Goal: Information Seeking & Learning: Learn about a topic

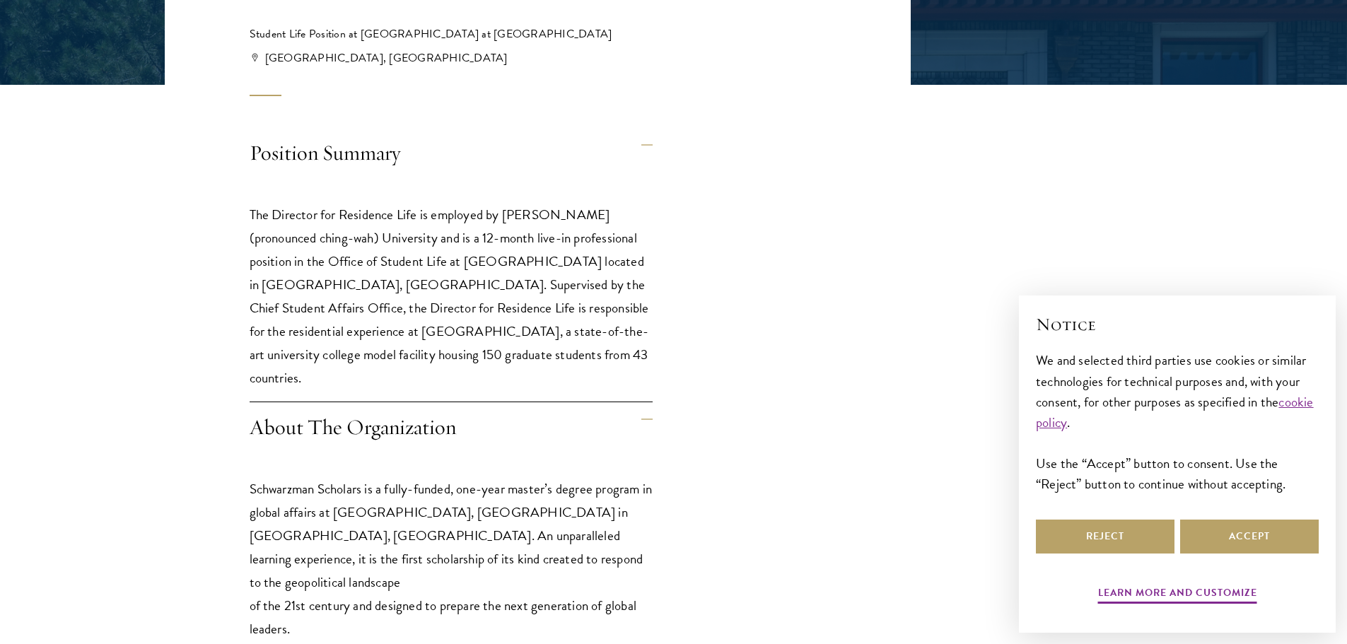
scroll to position [424, 0]
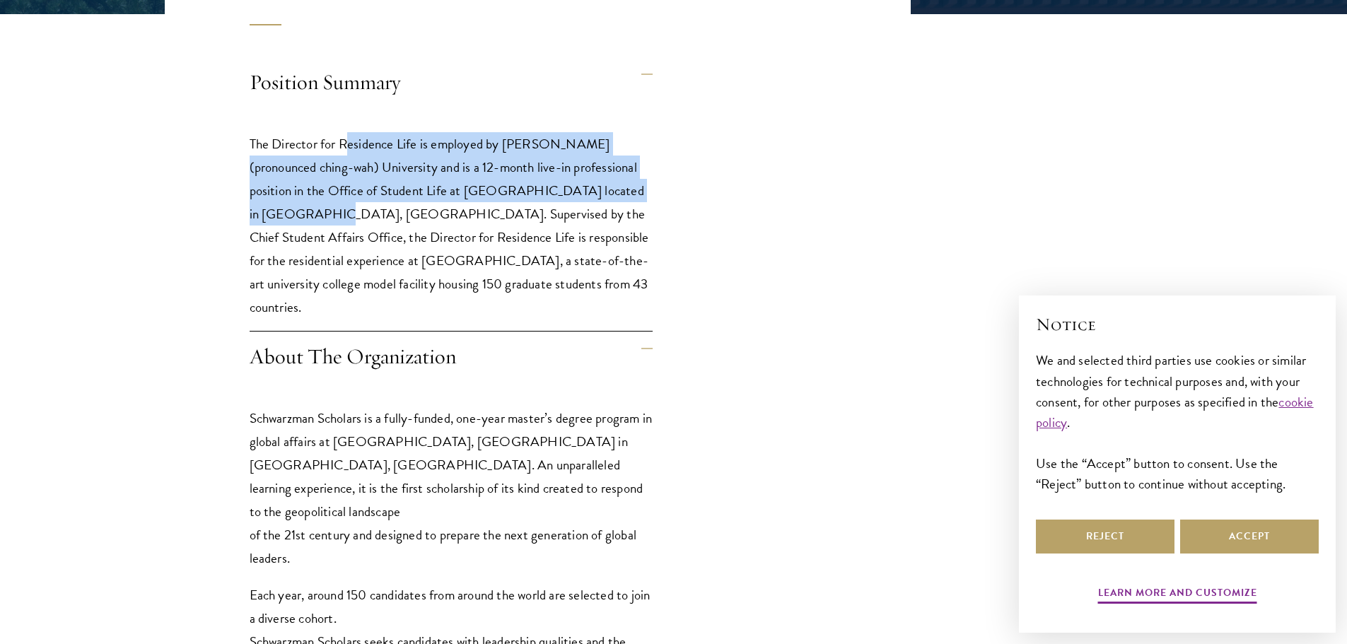
drag, startPoint x: 436, startPoint y: 131, endPoint x: 685, endPoint y: 194, distance: 256.8
click at [528, 144] on p "The Director for Residence Life is employed by Tsinghua (pronounced ching-wah) …" at bounding box center [451, 225] width 403 height 187
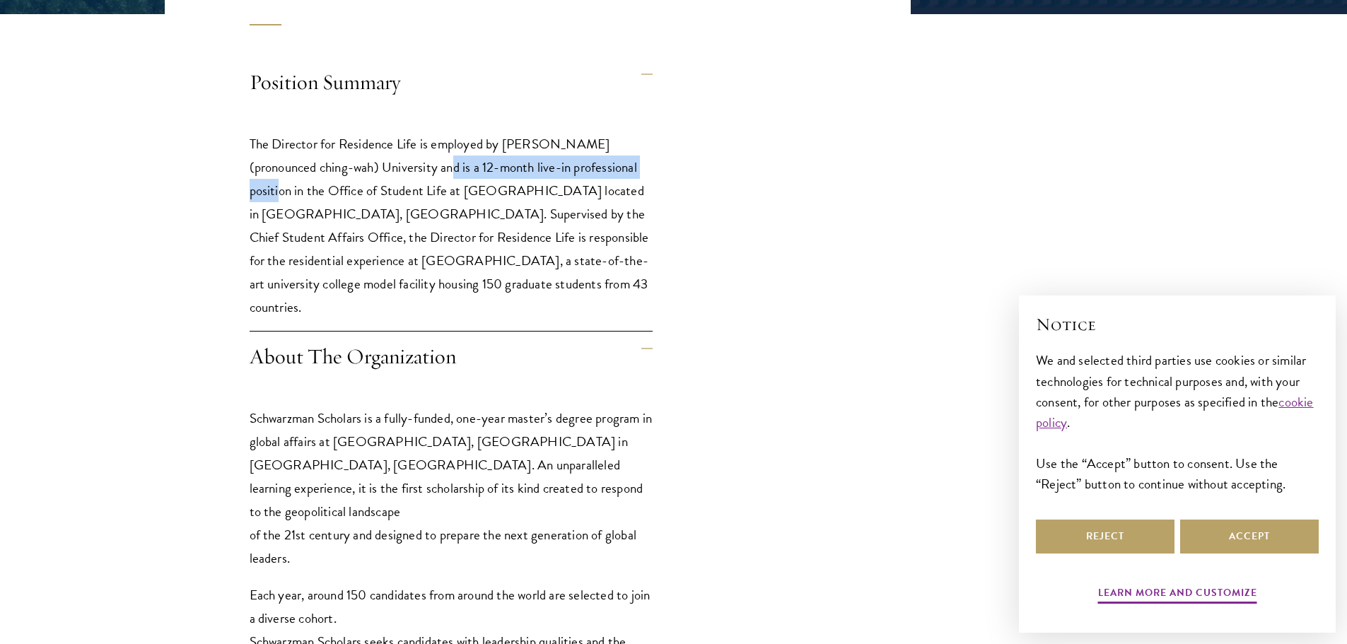
drag, startPoint x: 404, startPoint y: 170, endPoint x: 625, endPoint y: 170, distance: 221.4
click at [625, 170] on p "The Director for Residence Life is employed by Tsinghua (pronounced ching-wah) …" at bounding box center [451, 225] width 403 height 187
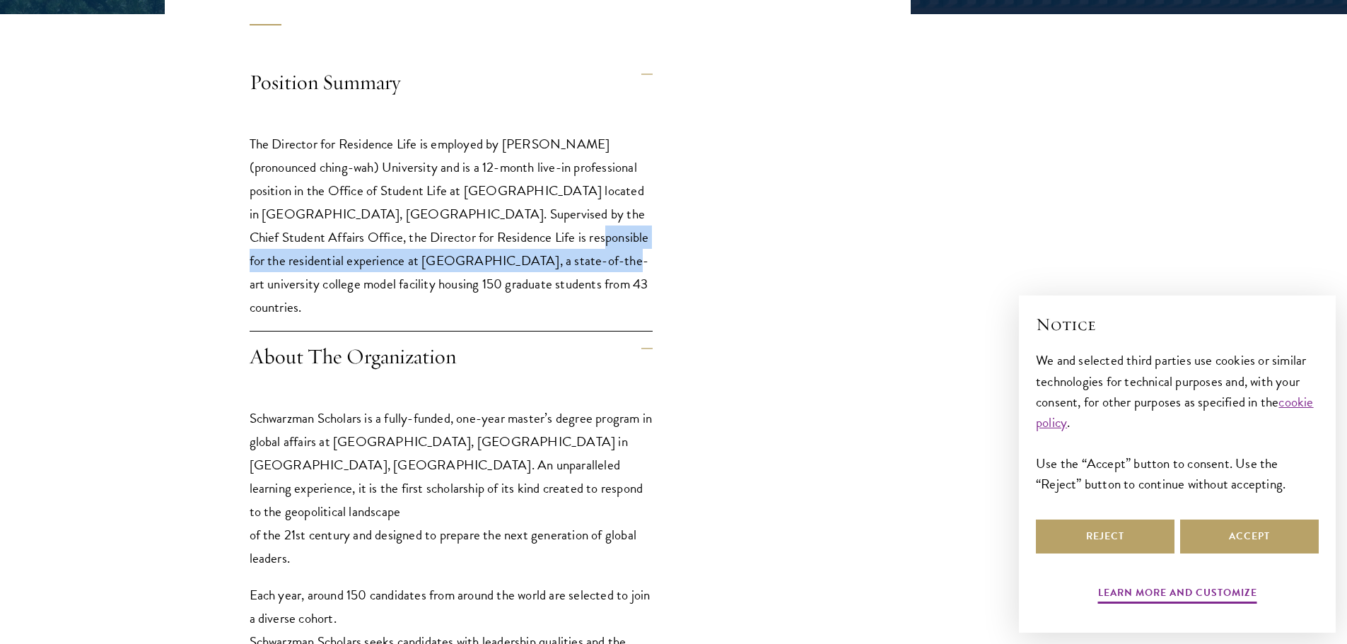
drag, startPoint x: 444, startPoint y: 248, endPoint x: 323, endPoint y: 262, distance: 121.7
click at [443, 252] on p "The Director for Residence Life is employed by Tsinghua (pronounced ching-wah) …" at bounding box center [451, 225] width 403 height 187
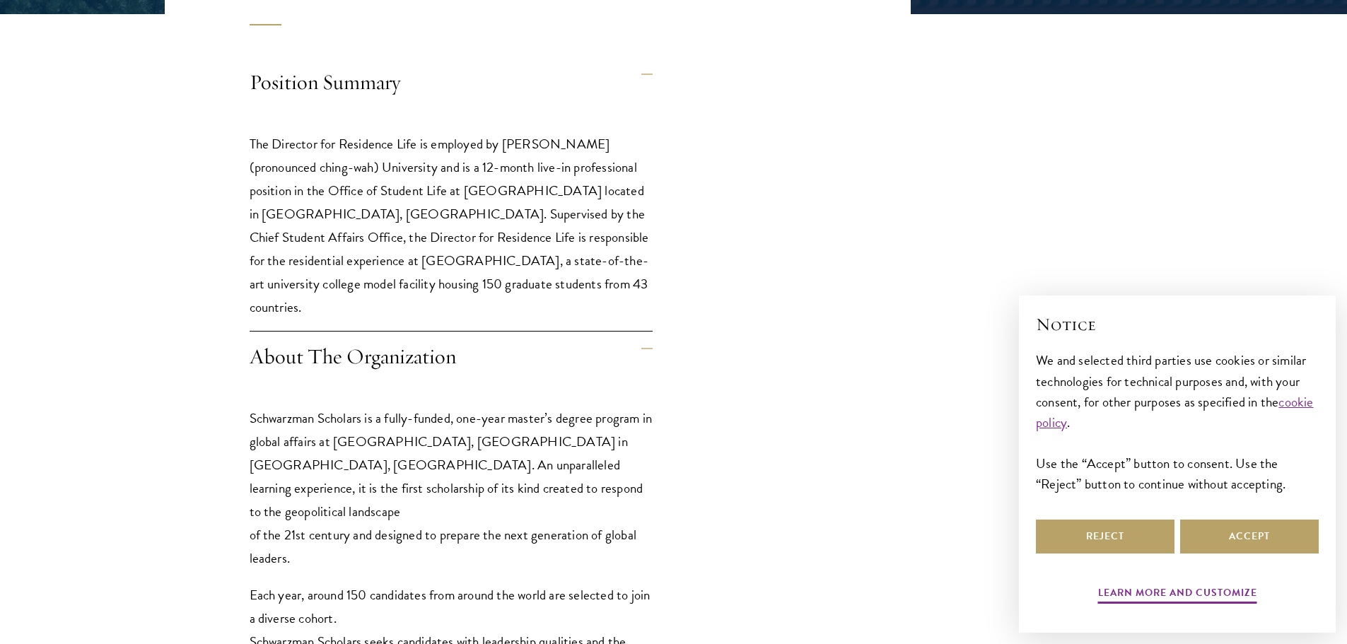
click at [325, 197] on p "The Director for Residence Life is employed by Tsinghua (pronounced ching-wah) …" at bounding box center [451, 225] width 403 height 187
drag, startPoint x: 386, startPoint y: 186, endPoint x: 496, endPoint y: 195, distance: 110.7
click at [496, 195] on p "The Director for Residence Life is employed by Tsinghua (pronounced ching-wah) …" at bounding box center [451, 225] width 403 height 187
copy p "Schwarzman College"
click at [558, 192] on p "The Director for Residence Life is employed by Tsinghua (pronounced ching-wah) …" at bounding box center [451, 225] width 403 height 187
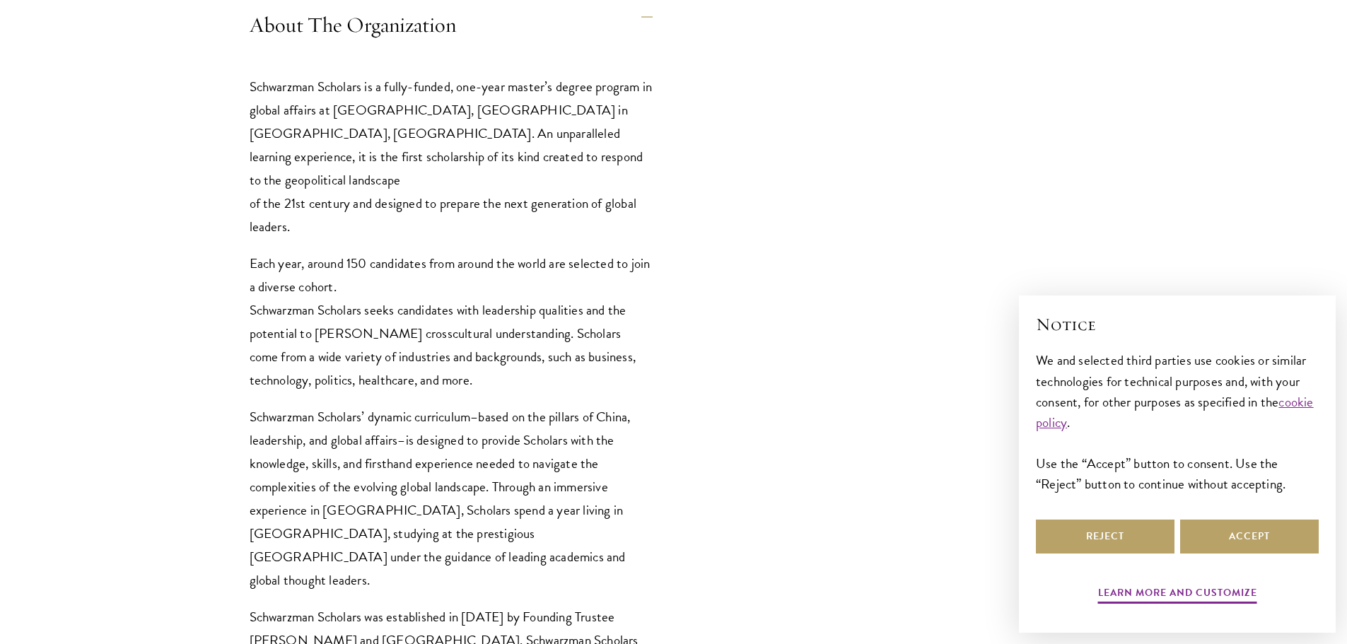
scroll to position [849, 0]
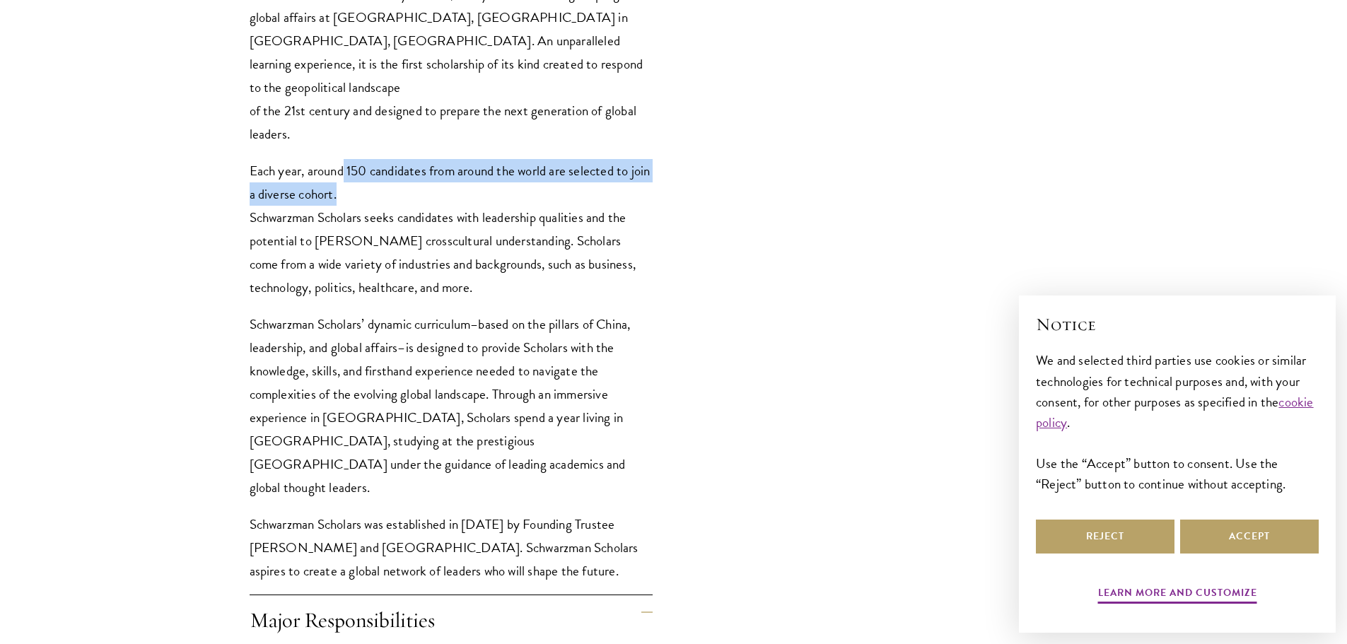
drag, startPoint x: 345, startPoint y: 144, endPoint x: 530, endPoint y: 167, distance: 186.7
click at [530, 167] on p "Each year, around 150 candidates from around the world are selected to join a d…" at bounding box center [451, 229] width 403 height 140
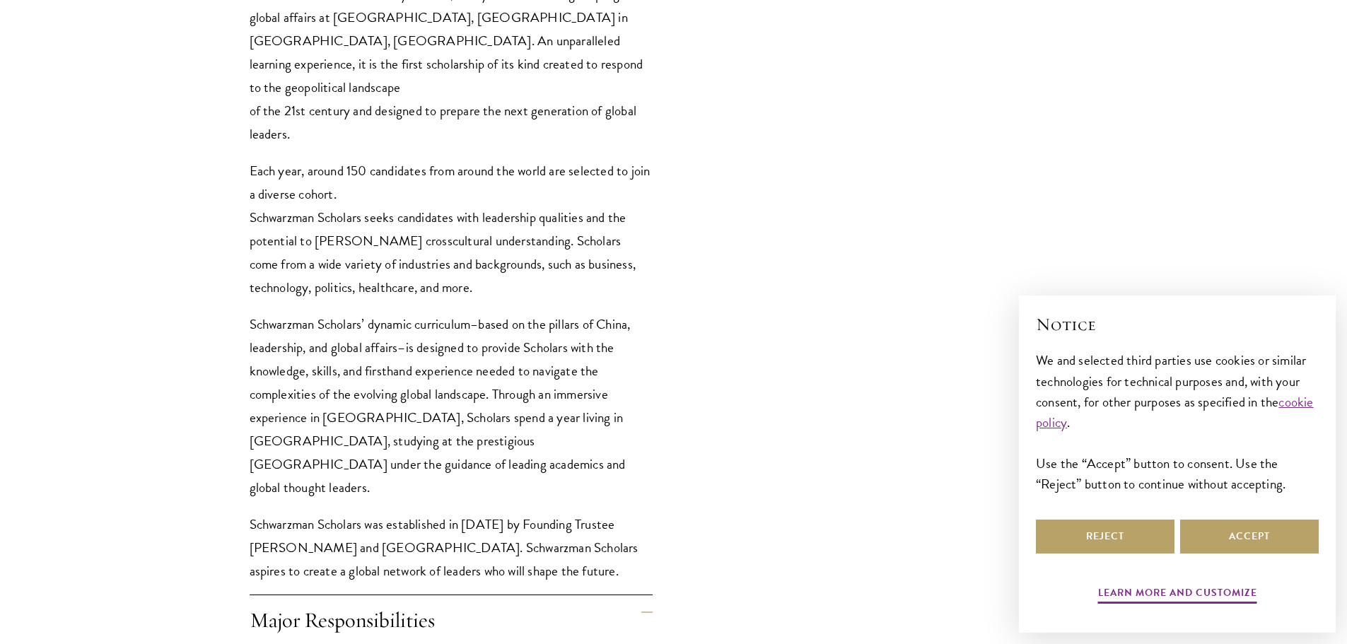
click at [313, 257] on p "Each year, around 150 candidates from around the world are selected to join a d…" at bounding box center [451, 229] width 403 height 140
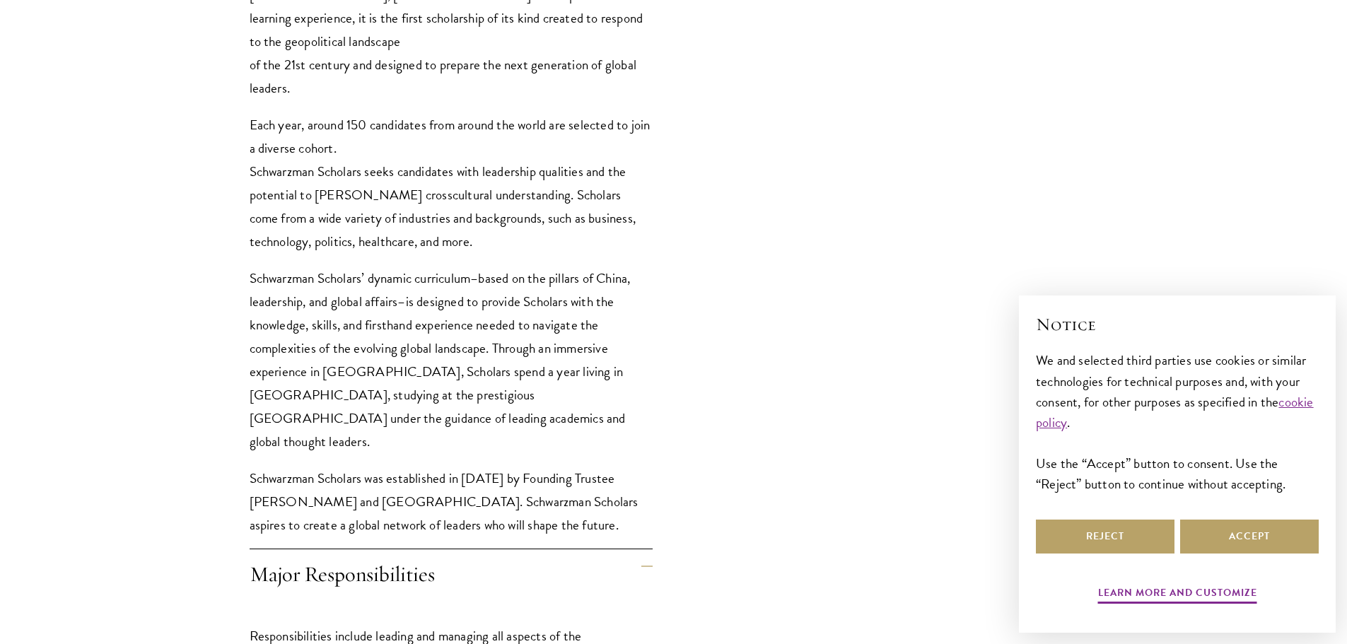
scroll to position [919, 0]
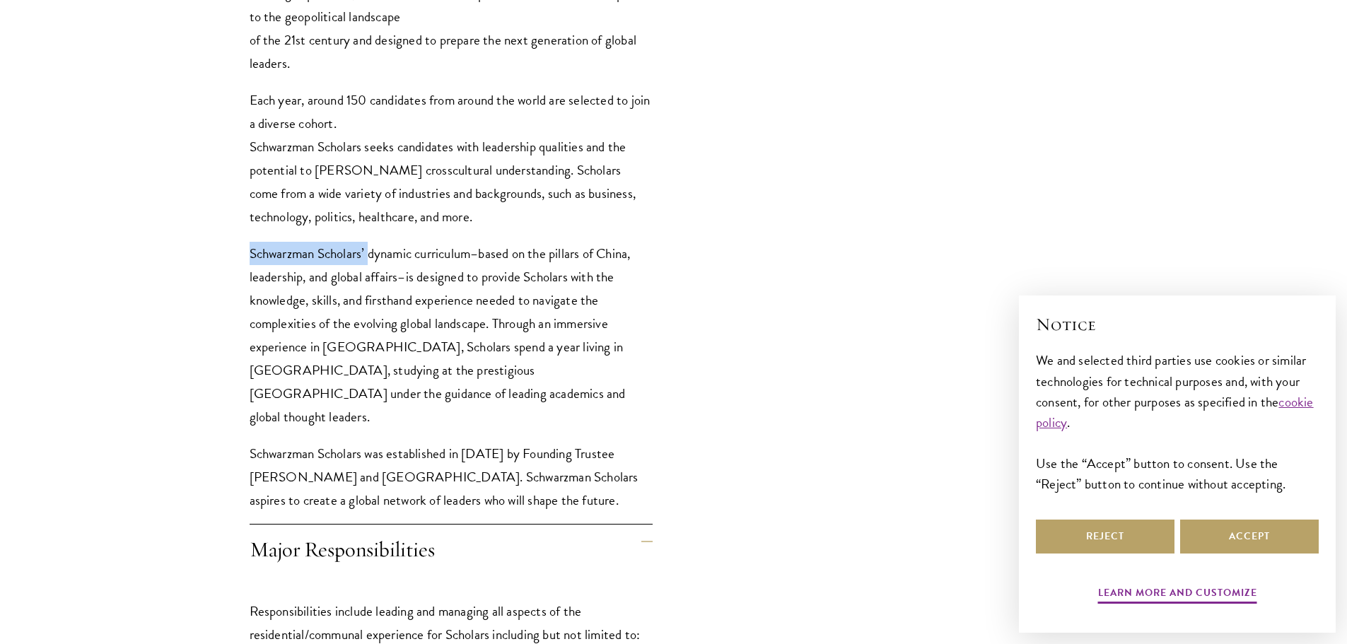
drag, startPoint x: 236, startPoint y: 236, endPoint x: 370, endPoint y: 236, distance: 134.4
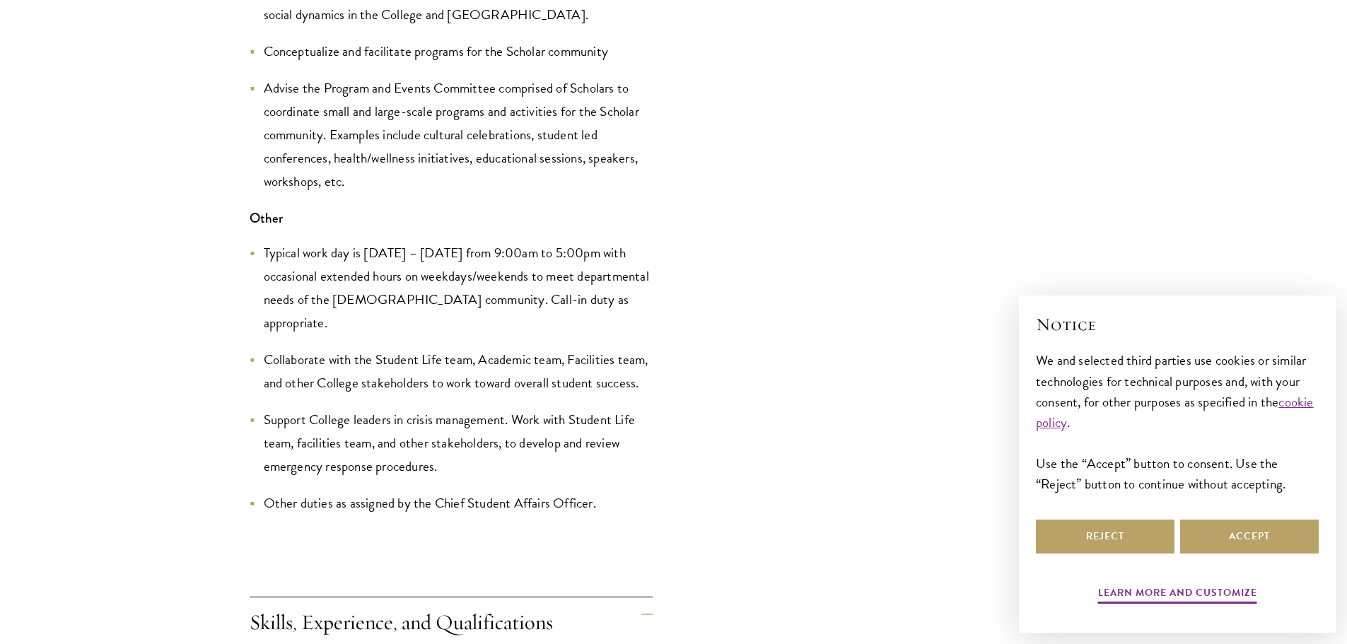
scroll to position [2617, 0]
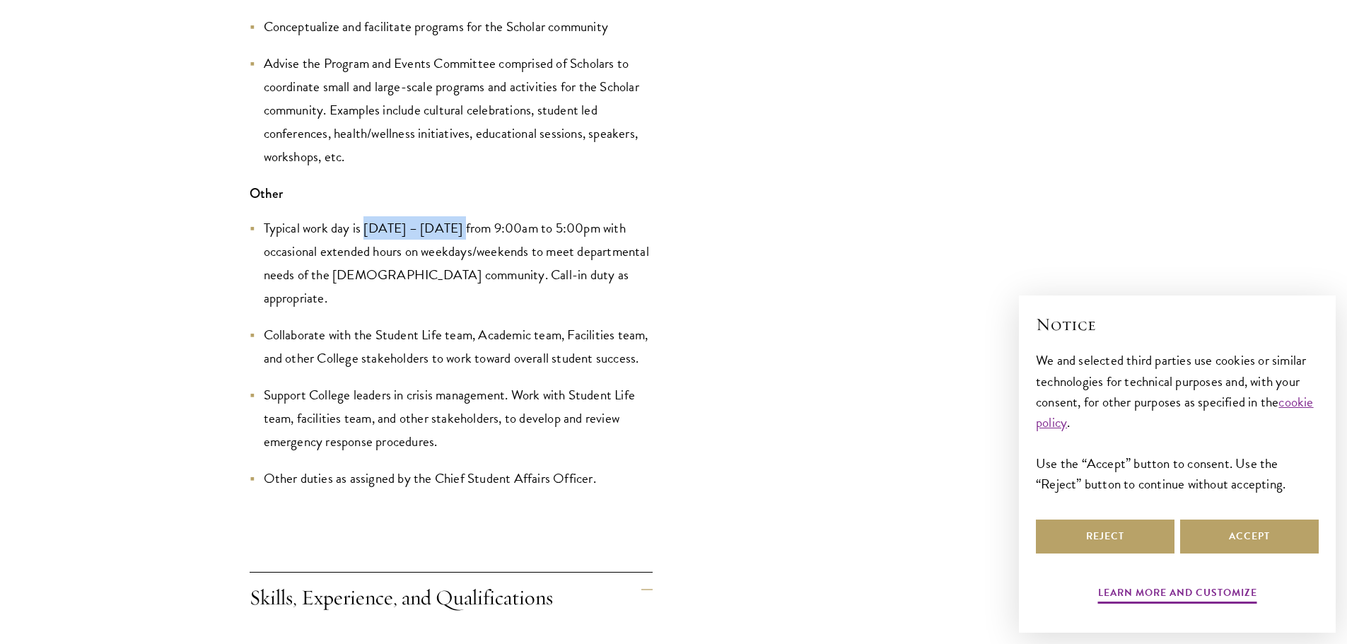
drag, startPoint x: 366, startPoint y: 229, endPoint x: 460, endPoint y: 233, distance: 94.8
click at [460, 233] on li "Typical work day is Monday – Friday from 9:00am to 5:00pm with occasional exten…" at bounding box center [451, 262] width 403 height 93
click at [504, 228] on li "Typical work day is Monday – Friday from 9:00am to 5:00pm with occasional exten…" at bounding box center [451, 262] width 403 height 93
click at [591, 224] on li "Typical work day is Monday – Friday from 9:00am to 5:00pm with occasional exten…" at bounding box center [451, 262] width 403 height 93
drag, startPoint x: 334, startPoint y: 250, endPoint x: 593, endPoint y: 252, distance: 259.6
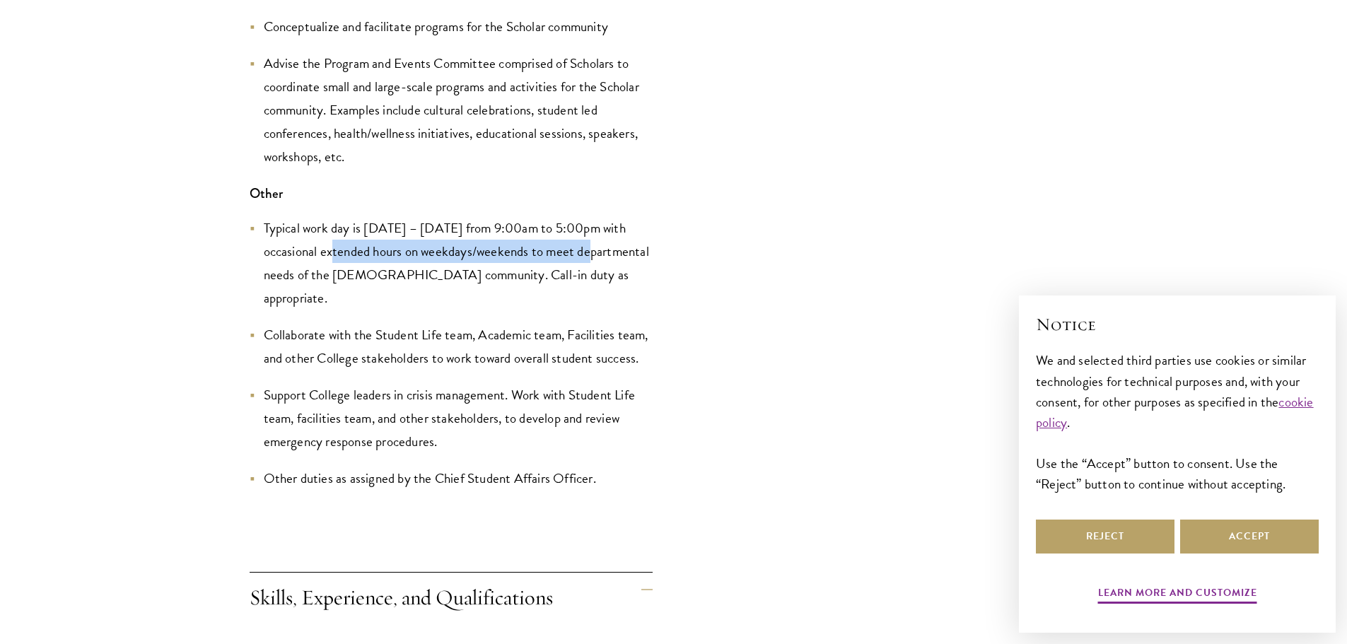
click at [593, 252] on li "Typical work day is Monday – Friday from 9:00am to 5:00pm with occasional exten…" at bounding box center [451, 262] width 403 height 93
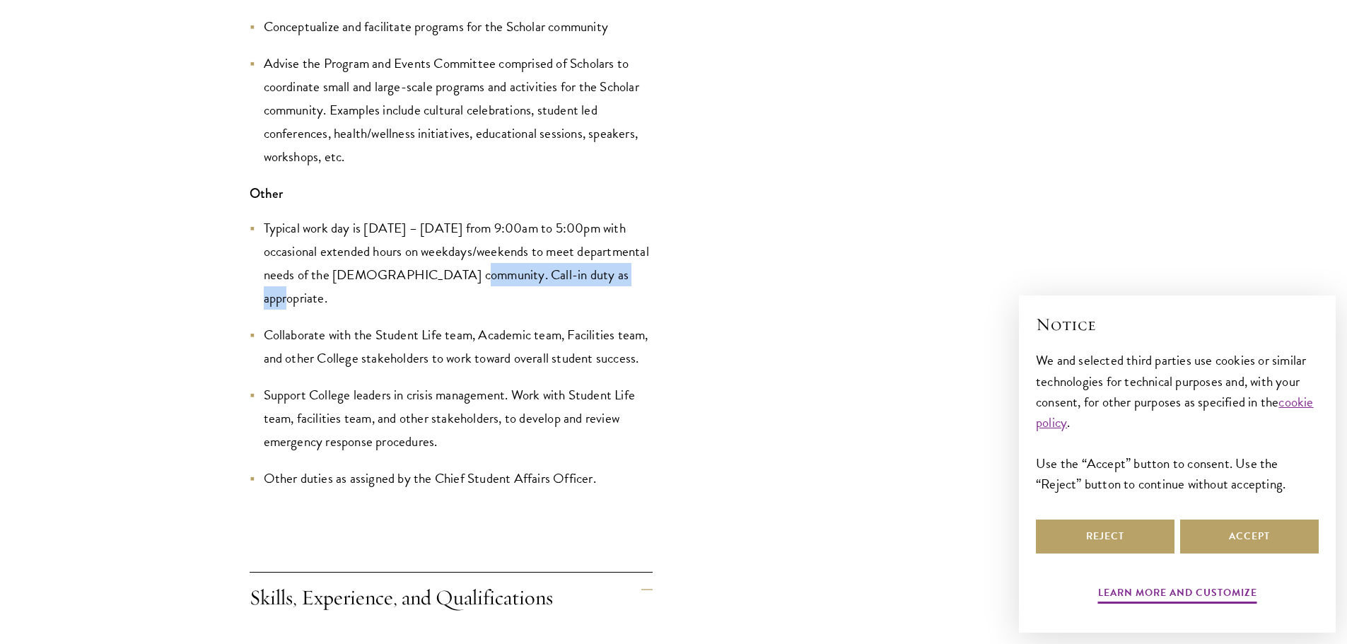
drag, startPoint x: 463, startPoint y: 275, endPoint x: 674, endPoint y: 276, distance: 211.5
click at [260, 335] on li "Collaborate with the Student Life team, Academic team, Facilities team, and oth…" at bounding box center [451, 346] width 403 height 47
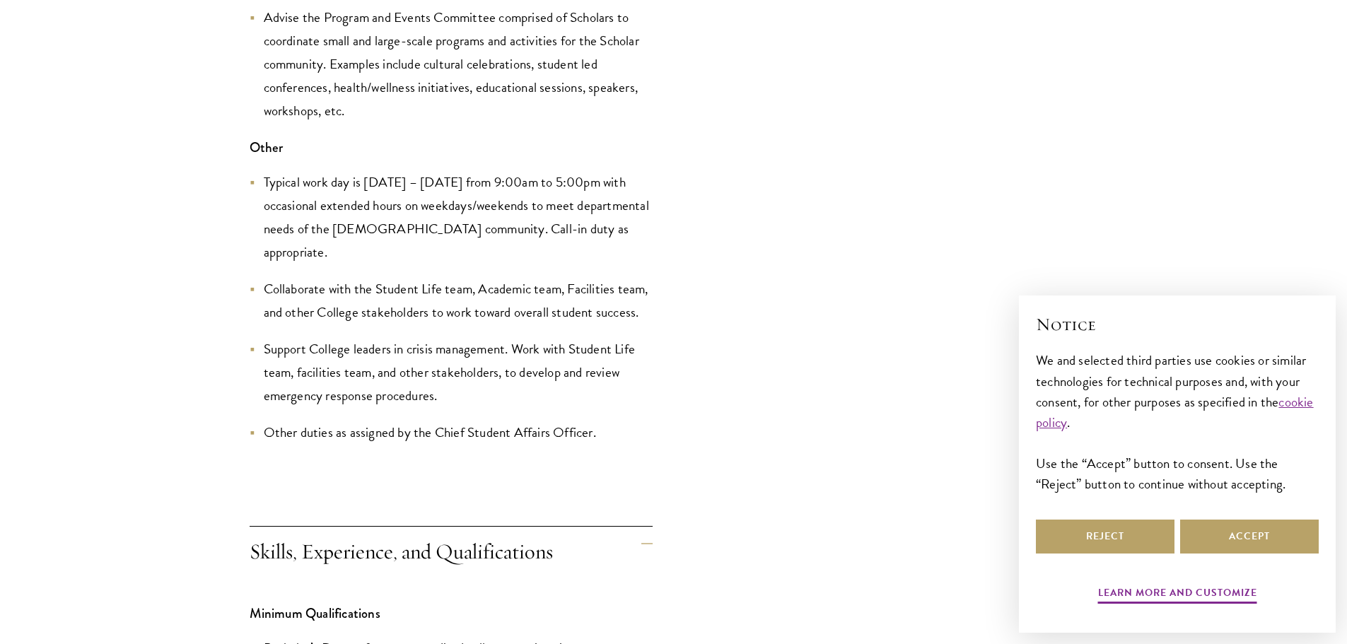
scroll to position [2688, 0]
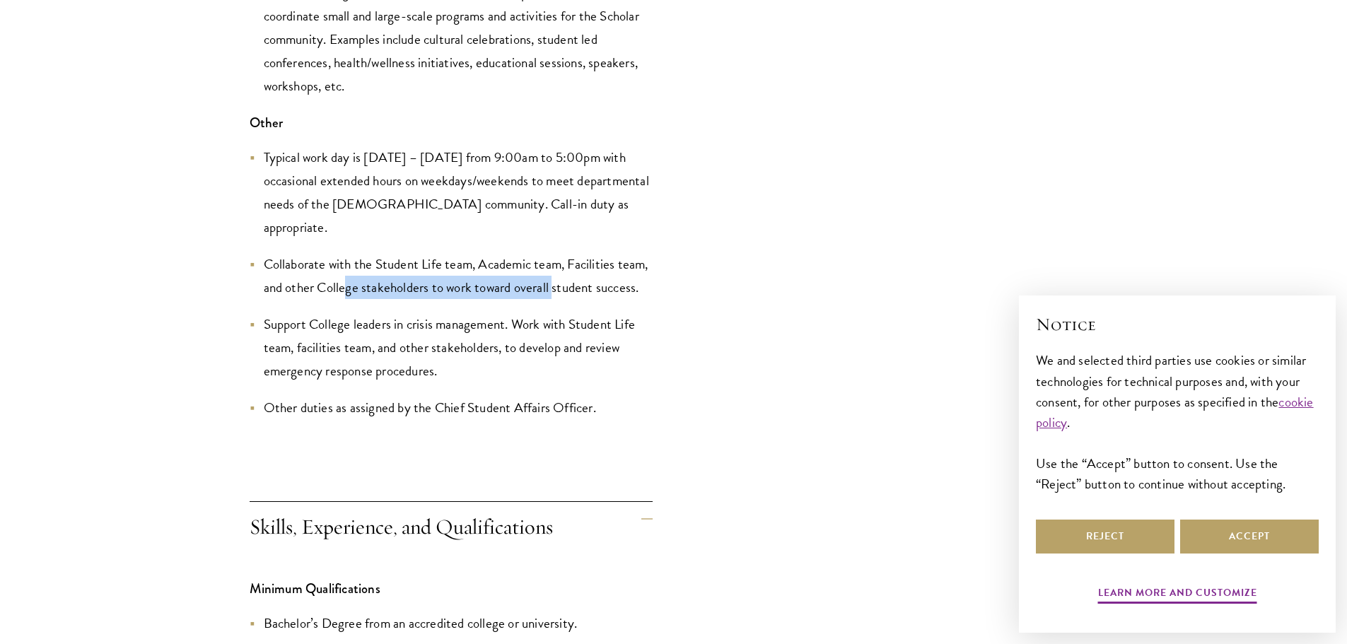
drag, startPoint x: 344, startPoint y: 257, endPoint x: 554, endPoint y: 254, distance: 210.1
click at [554, 254] on li "Collaborate with the Student Life team, Academic team, Facilities team, and oth…" at bounding box center [451, 275] width 403 height 47
click at [376, 347] on li "Support College leaders in crisis management. Work with Student Life team, faci…" at bounding box center [451, 348] width 403 height 70
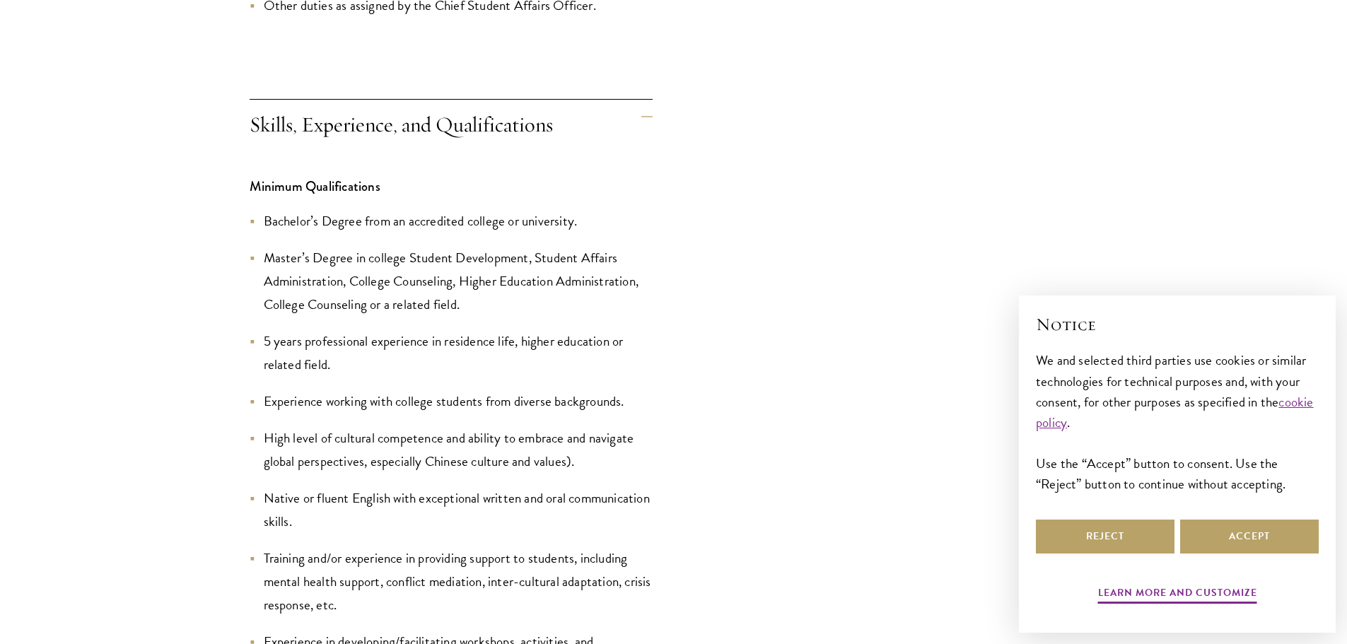
scroll to position [3112, 0]
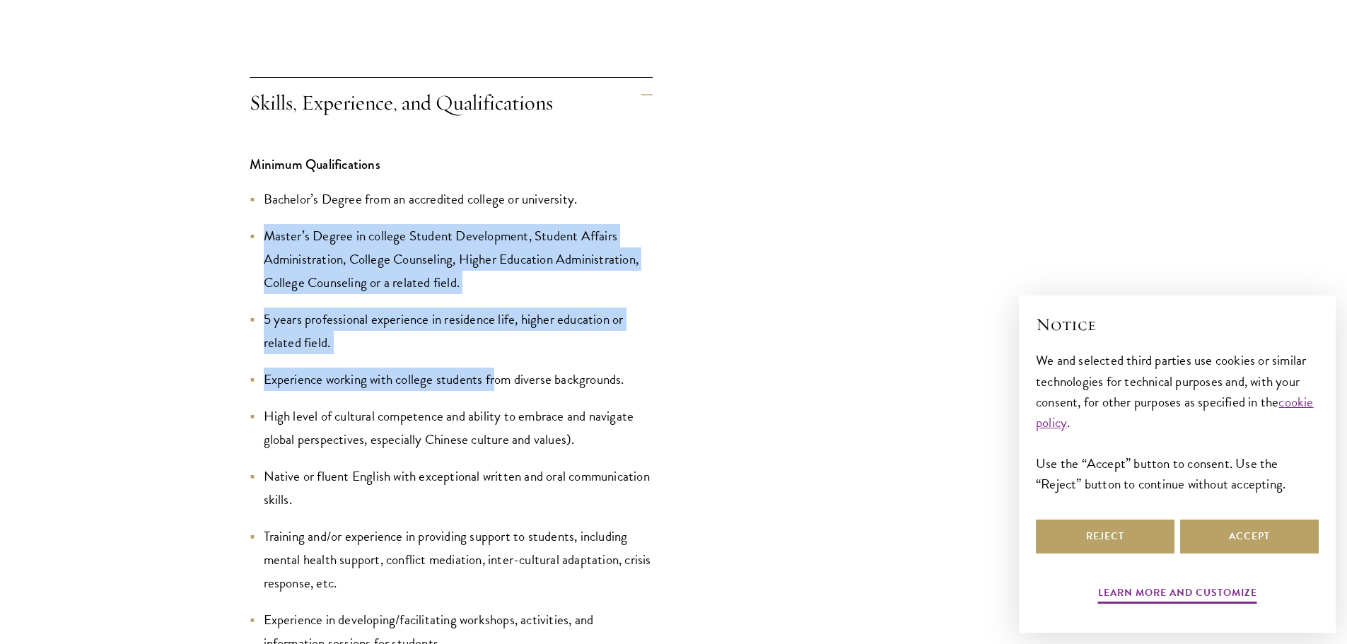
drag, startPoint x: 268, startPoint y: 240, endPoint x: 418, endPoint y: 356, distance: 189.6
click at [493, 378] on ul "Bachelor’s Degree from an accredited college or university. Master’s Degree in …" at bounding box center [451, 492] width 403 height 611
click at [617, 287] on li "Master’s Degree in college Student Development, Student Affairs Administration,…" at bounding box center [451, 259] width 403 height 70
click at [474, 242] on li "Master’s Degree in college Student Development, Student Affairs Administration,…" at bounding box center [451, 259] width 403 height 70
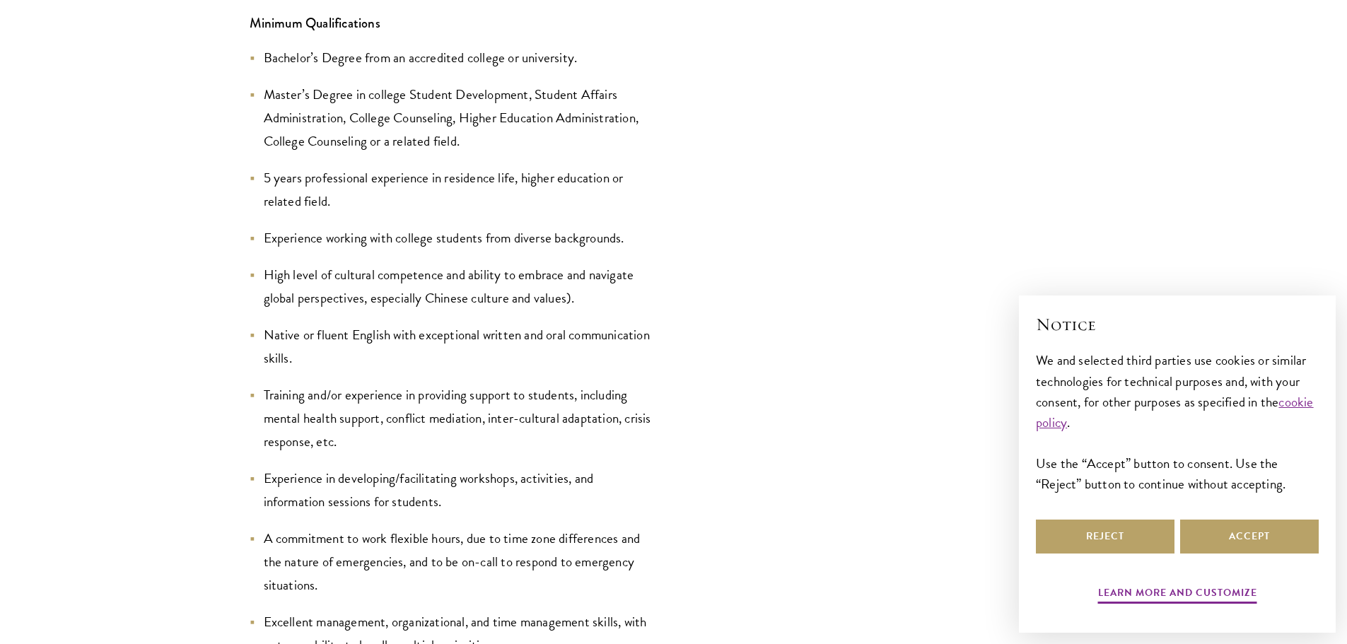
click at [321, 384] on li "Training and/or experience in providing support to students, including mental h…" at bounding box center [451, 418] width 403 height 70
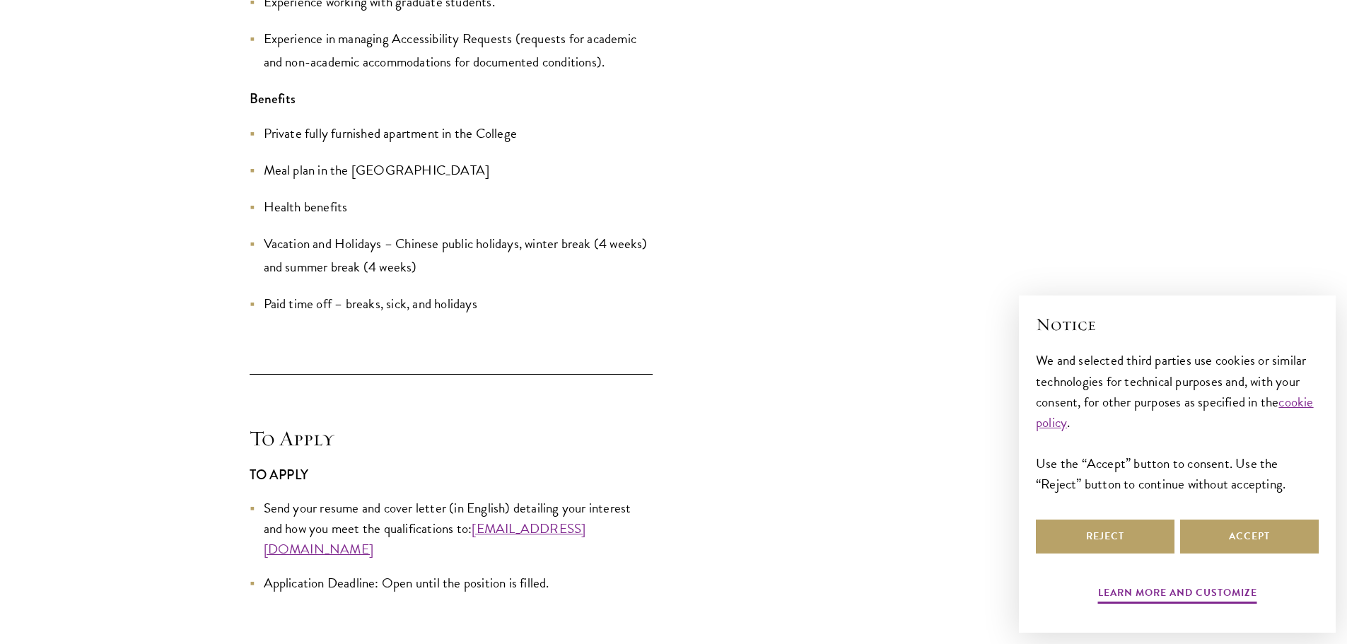
scroll to position [4314, 0]
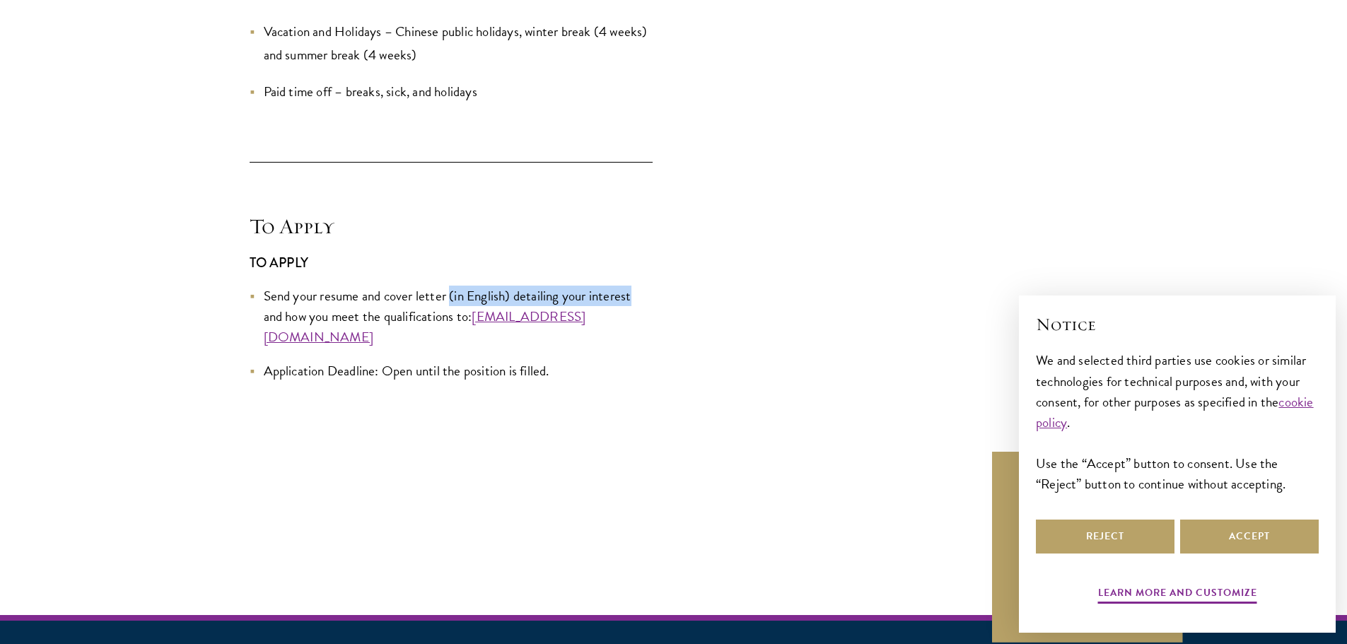
drag, startPoint x: 450, startPoint y: 289, endPoint x: 666, endPoint y: 285, distance: 215.7
drag, startPoint x: 393, startPoint y: 356, endPoint x: 553, endPoint y: 368, distance: 160.2
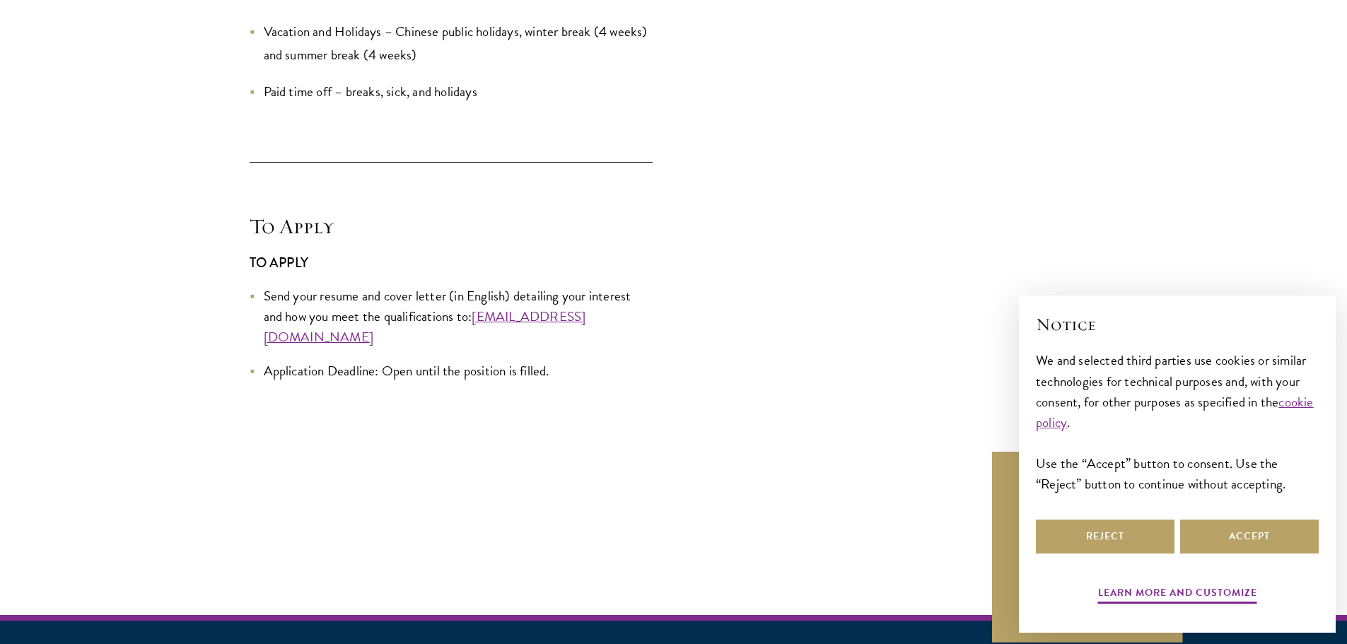
click at [369, 361] on li "Application Deadline: Open until the position is filled." at bounding box center [451, 371] width 403 height 21
drag, startPoint x: 369, startPoint y: 349, endPoint x: 618, endPoint y: 354, distance: 249.0
click at [618, 361] on li "Application Deadline: Open until the position is filled." at bounding box center [451, 371] width 403 height 21
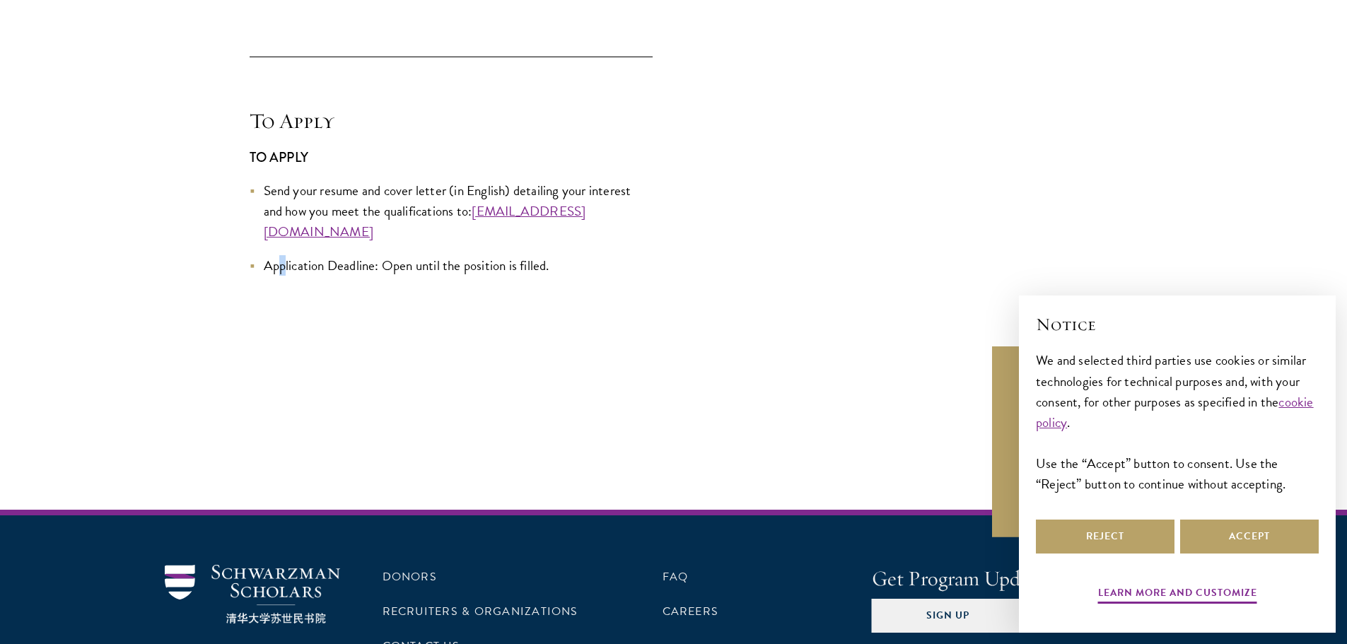
scroll to position [4551, 0]
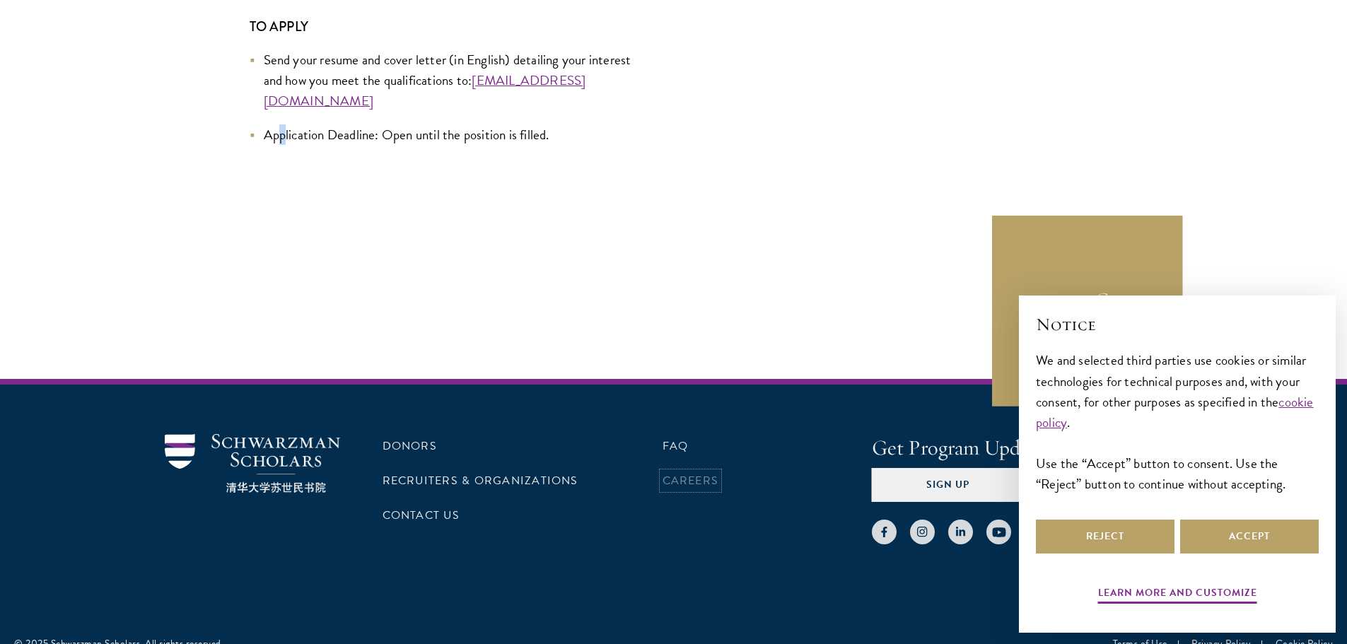
click at [679, 472] on link "Careers" at bounding box center [691, 480] width 57 height 17
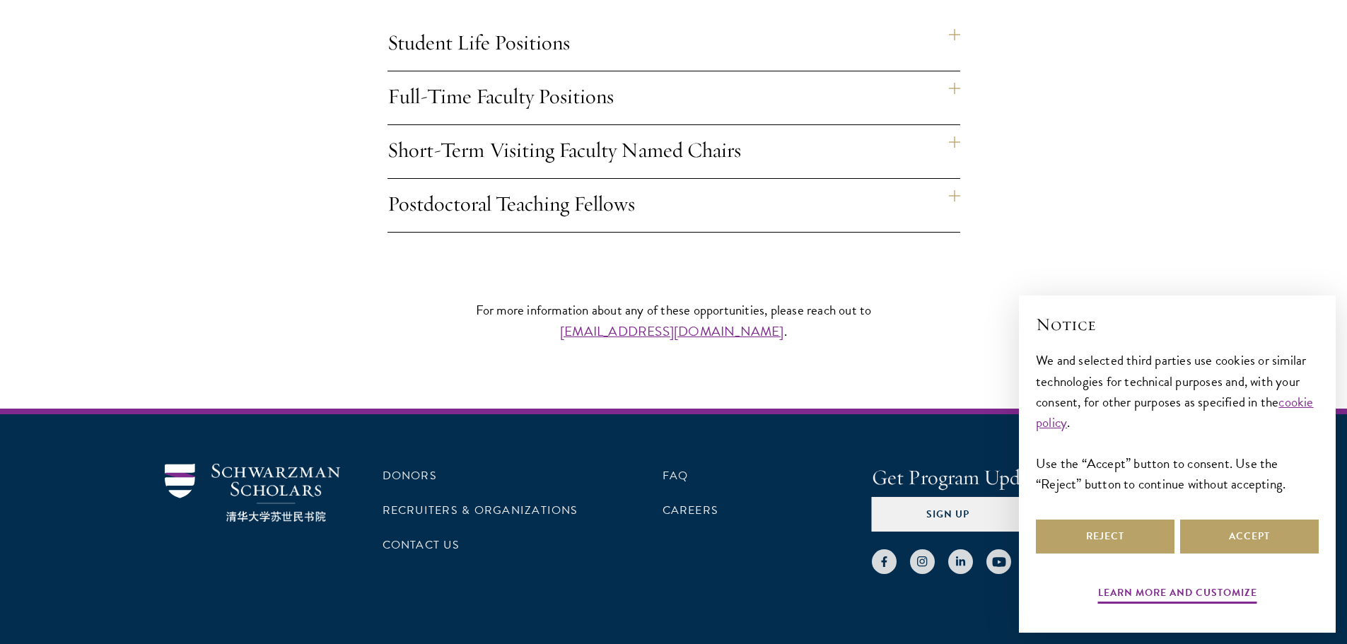
scroll to position [1319, 0]
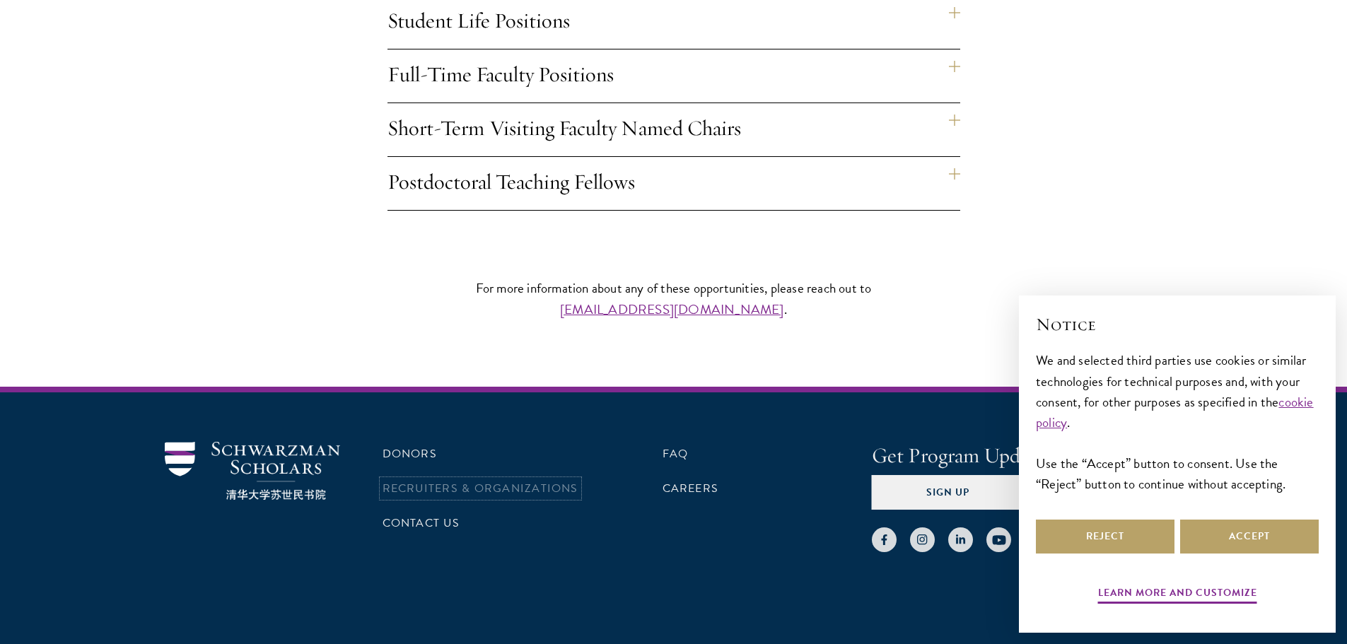
click at [426, 480] on link "Recruiters & Organizations" at bounding box center [481, 488] width 196 height 17
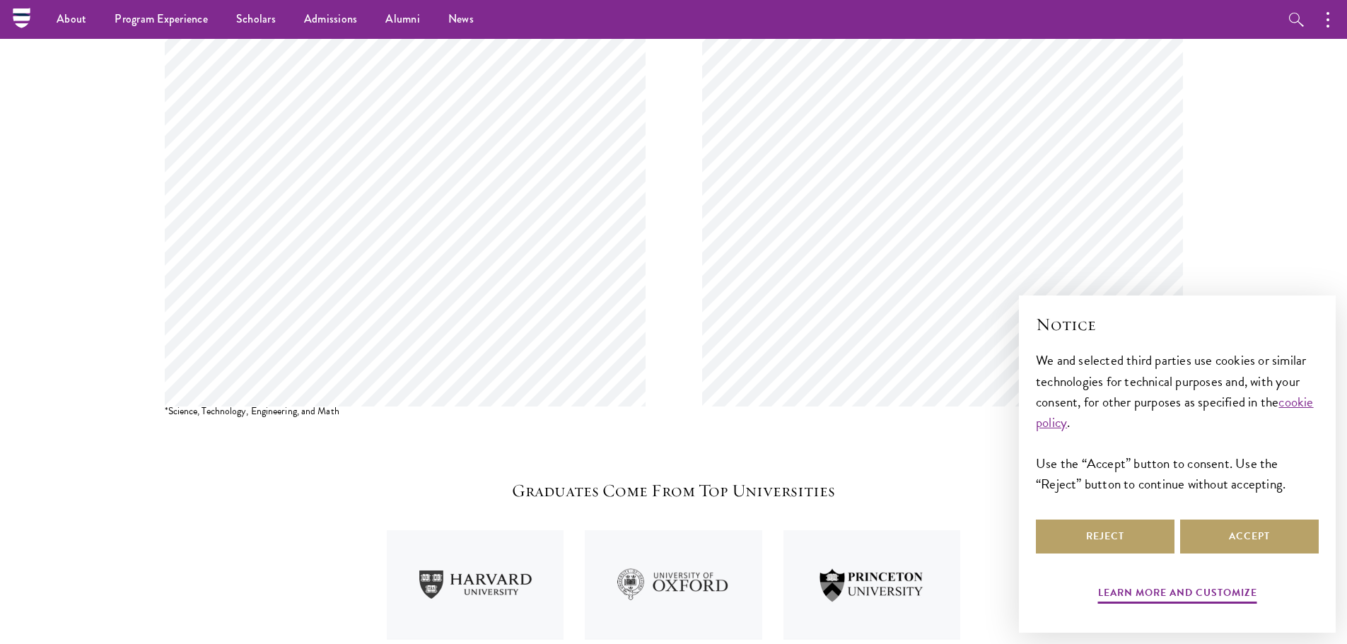
scroll to position [1415, 0]
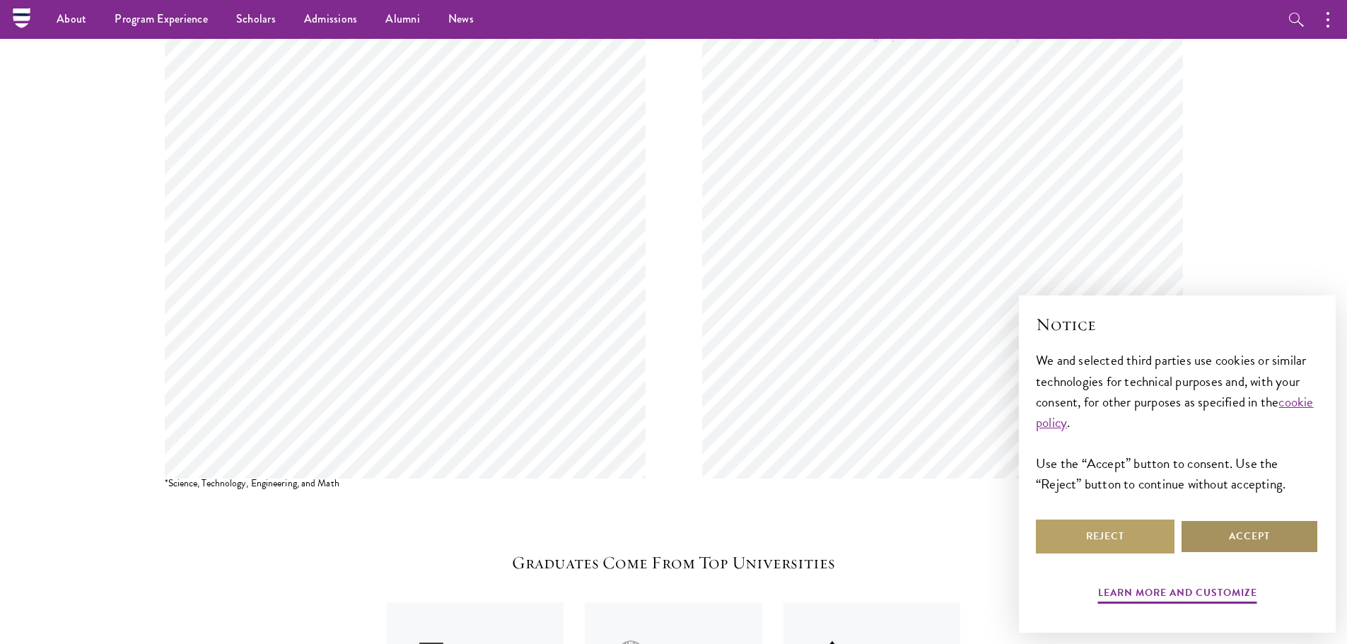
click at [1236, 533] on button "Accept" at bounding box center [1249, 537] width 139 height 34
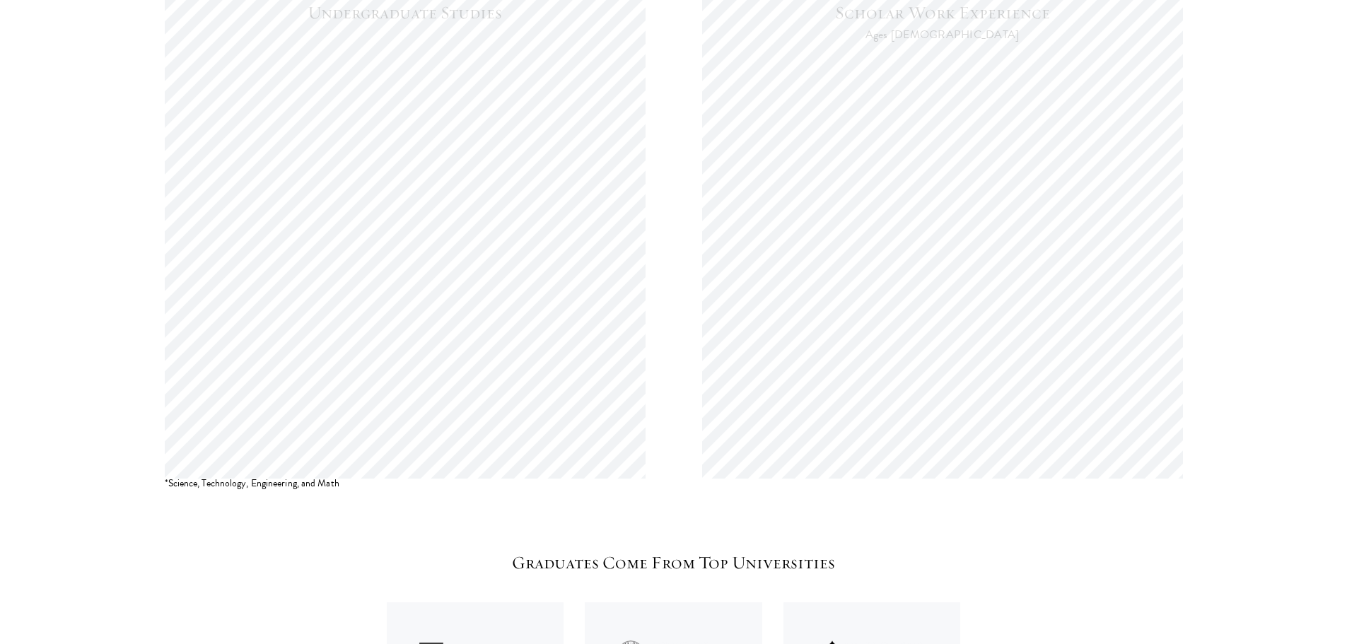
click at [656, 132] on div "Undergraduate Studies Scholar Work Experience Ages [DEMOGRAPHIC_DATA]" at bounding box center [674, 230] width 1018 height 458
